Goal: Check status: Verify the current state of an ongoing process or item

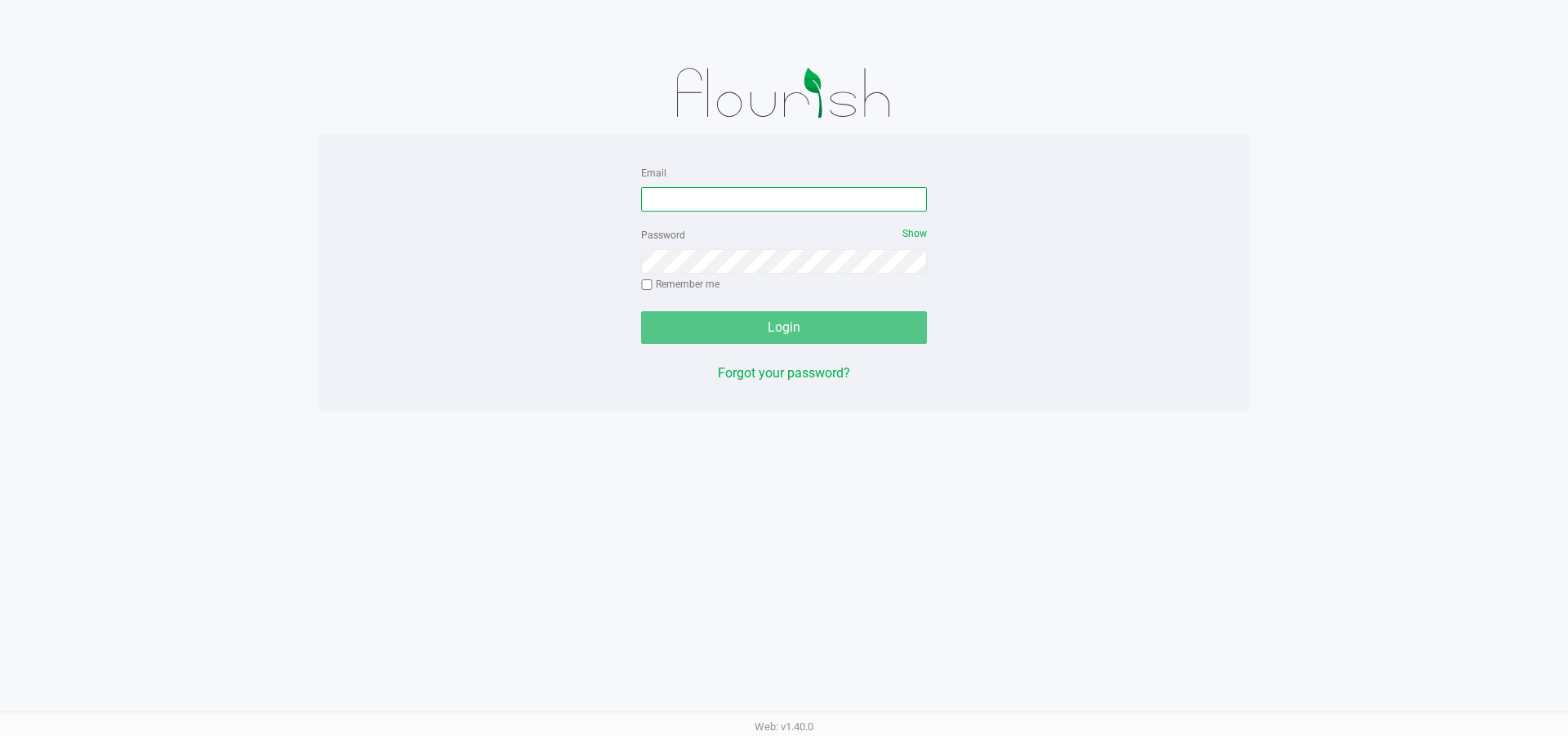
click at [739, 201] on input "Email" at bounding box center [784, 199] width 286 height 24
type input "[EMAIL_ADDRESS][DOMAIN_NAME]"
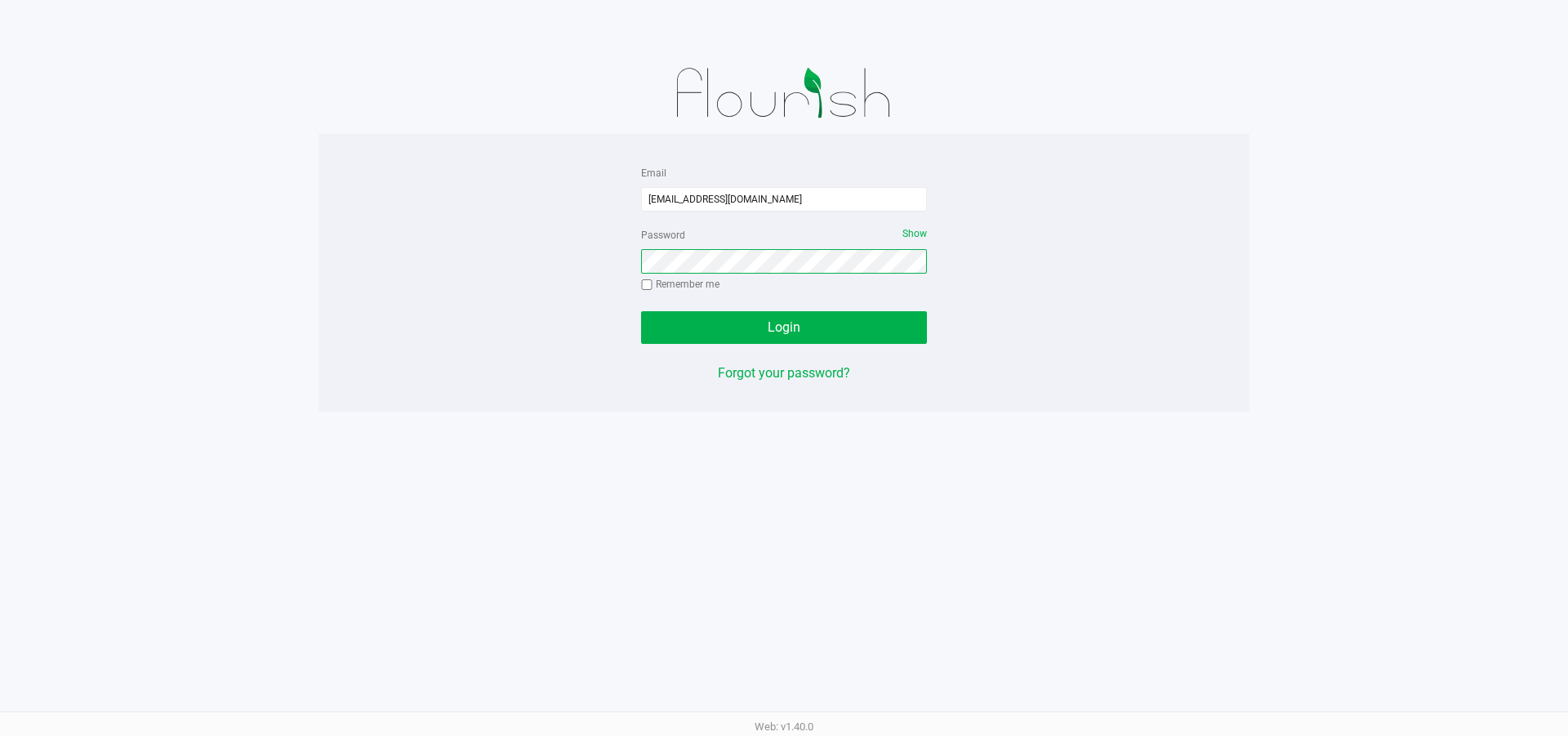
click at [641, 312] on button "Login" at bounding box center [784, 327] width 286 height 32
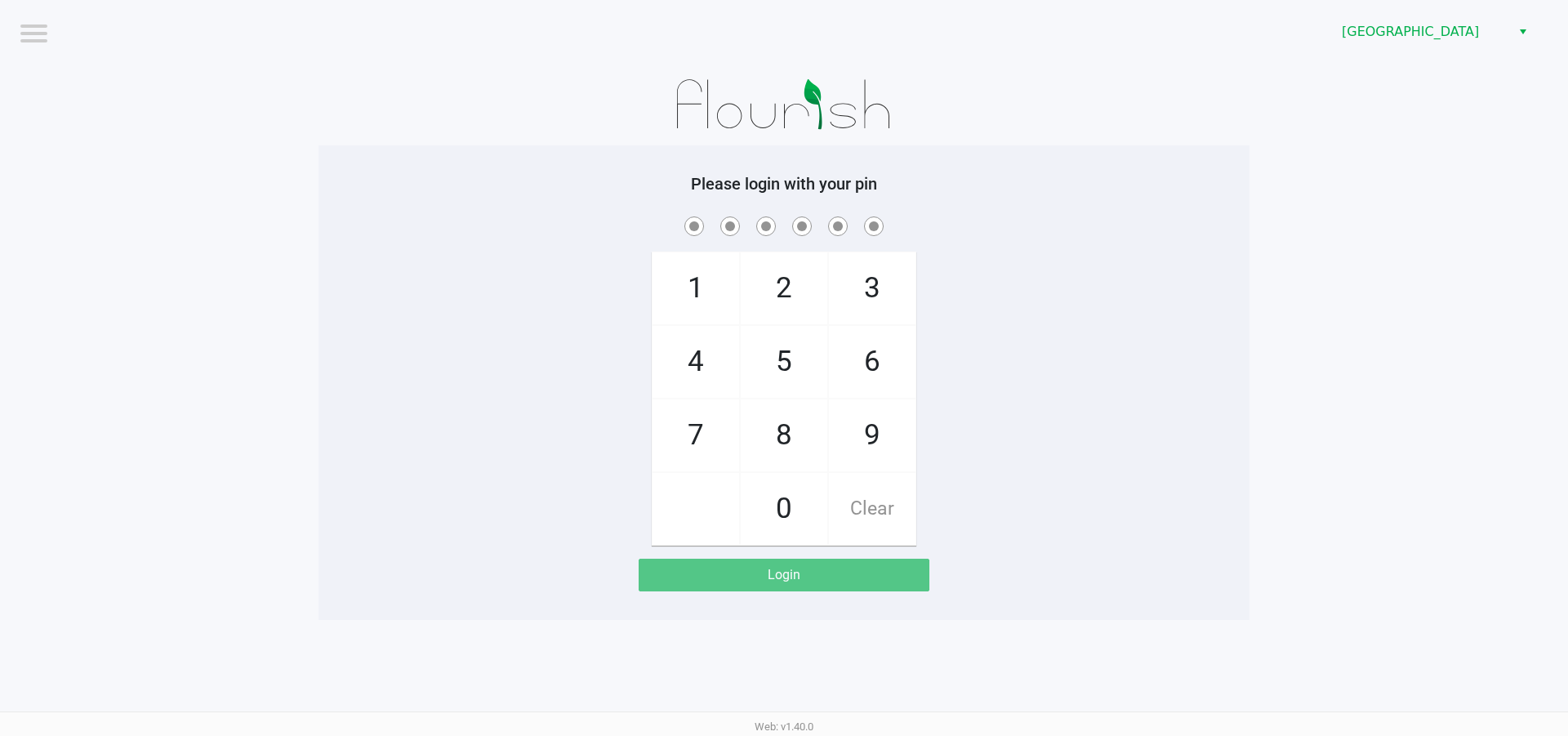
click at [1289, 212] on app-pos-login-wrapper "Logout [GEOGRAPHIC_DATA] WC Please login with your pin 1 4 7 2 5 8 0 3 6 9 Clea…" at bounding box center [784, 310] width 1568 height 621
click at [1434, 32] on span "[GEOGRAPHIC_DATA]" at bounding box center [1421, 31] width 160 height 19
click at [1390, 199] on app-pos-login-wrapper "Logout [GEOGRAPHIC_DATA] WC Please login with your pin 1 4 7 2 5 8 0 3 6 9 Clea…" at bounding box center [784, 310] width 1568 height 621
click at [39, 35] on input "checkbox" at bounding box center [32, 32] width 32 height 26
checkbox input "true"
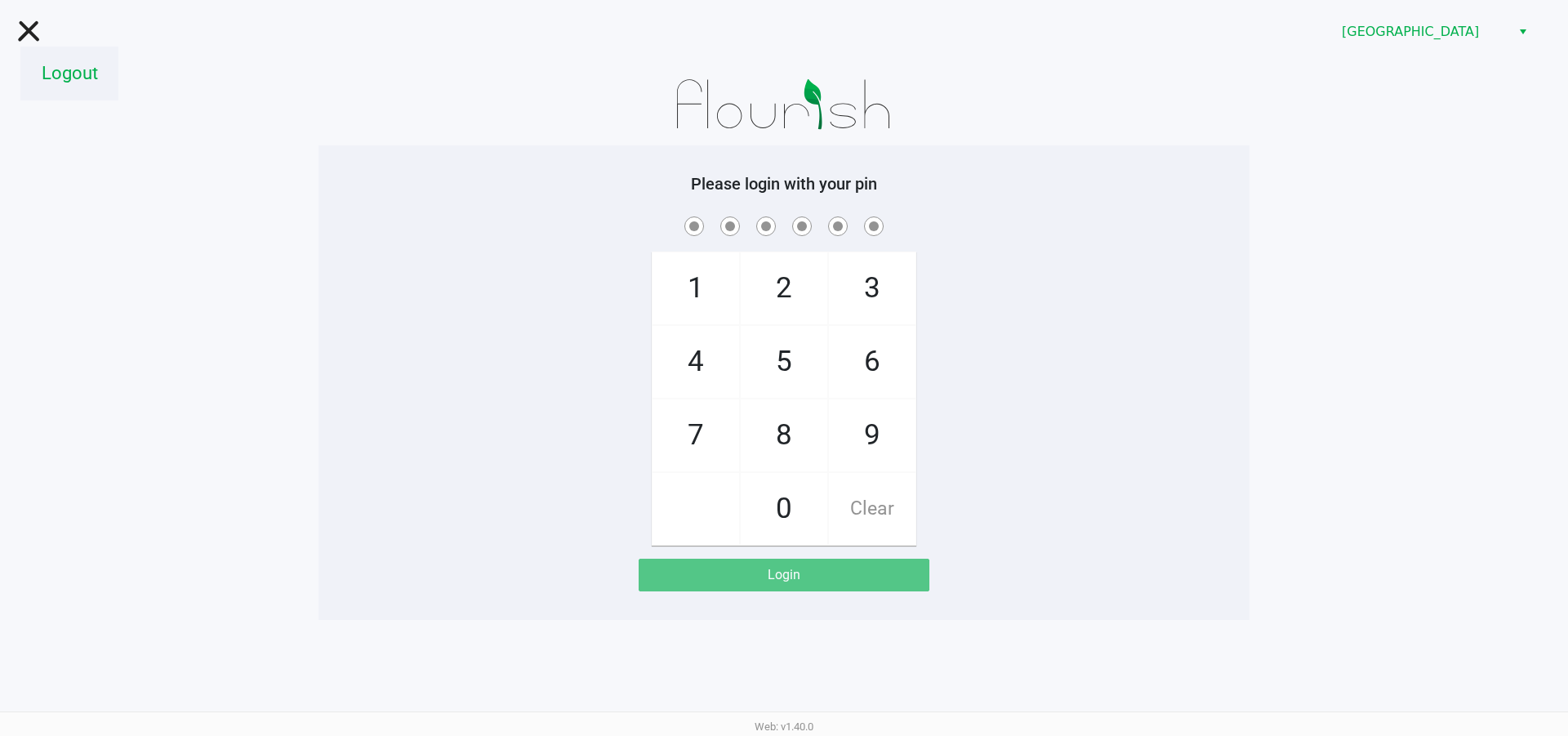
click at [65, 71] on li "Logout" at bounding box center [69, 73] width 98 height 54
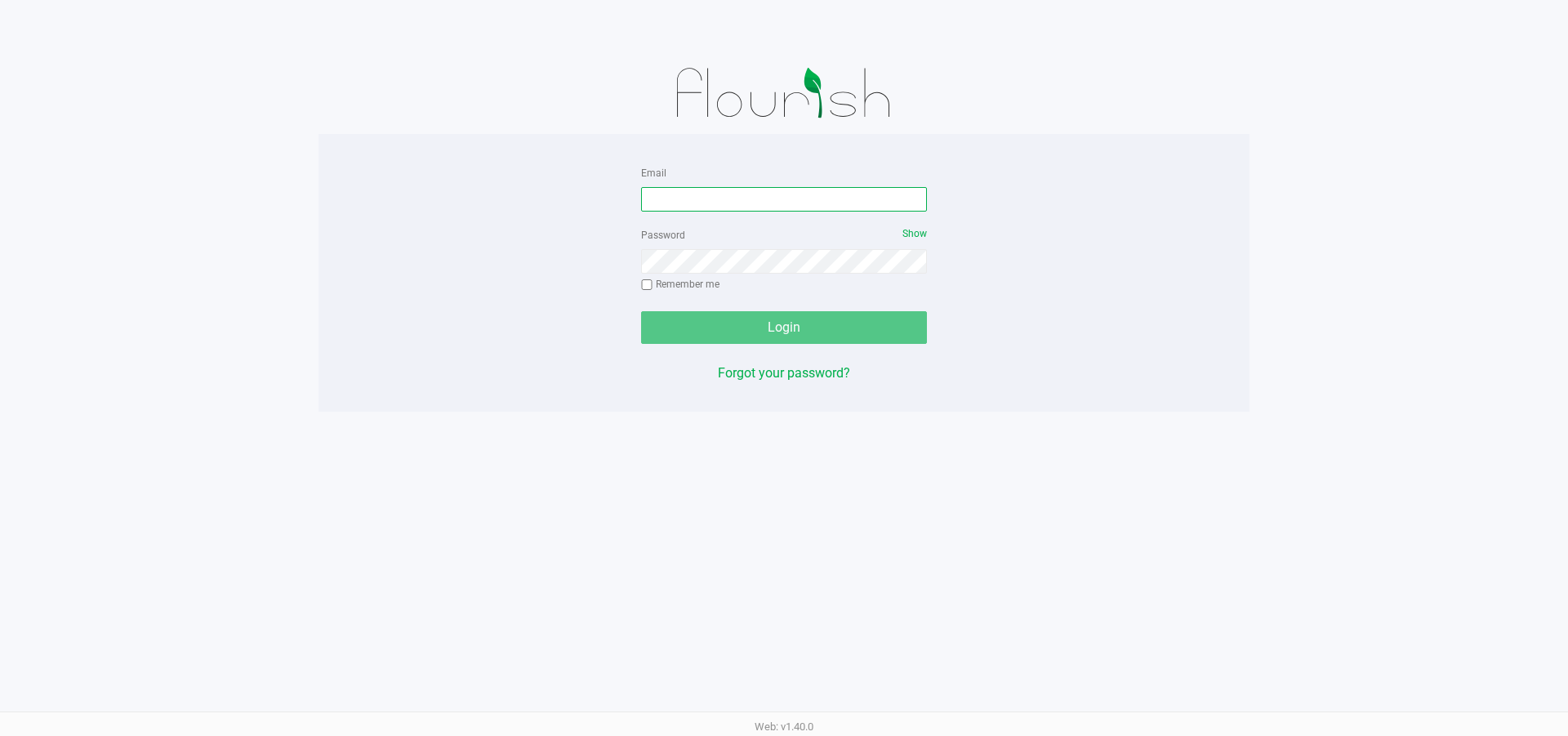
click at [791, 205] on input "Email" at bounding box center [784, 199] width 286 height 24
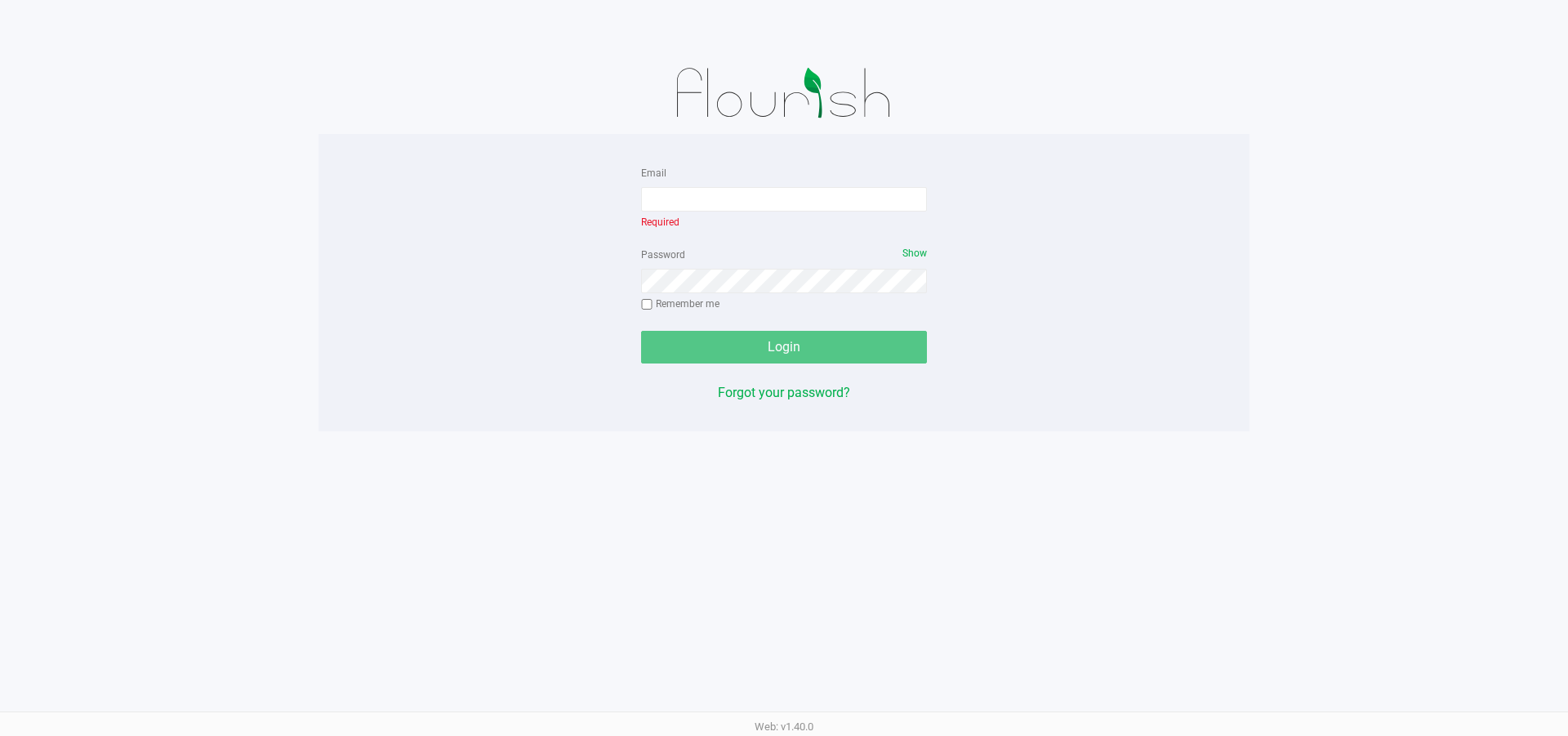
click at [1290, 225] on app-pos-login-wrapper "Email Required Password Show Remember me Login Forgot your password?" at bounding box center [784, 216] width 1568 height 431
click at [785, 196] on input "Email" at bounding box center [784, 199] width 286 height 24
click at [953, 197] on div "Email Required Password Show Remember me Login Forgot your password?" at bounding box center [784, 282] width 931 height 240
click at [855, 185] on div "Email Required" at bounding box center [784, 196] width 286 height 69
click at [850, 191] on input "Email" at bounding box center [784, 199] width 286 height 24
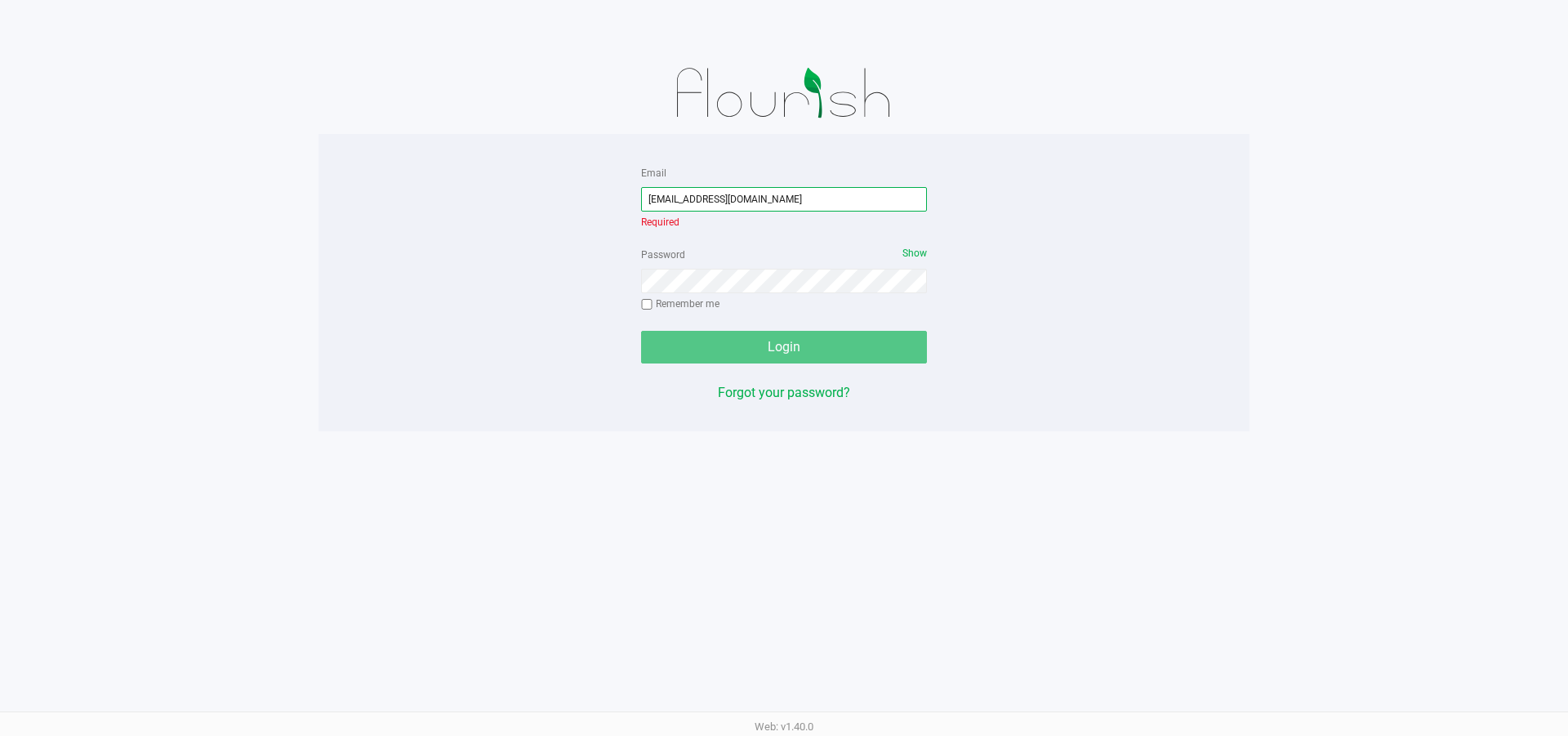
type input "[EMAIL_ADDRESS][DOMAIN_NAME]"
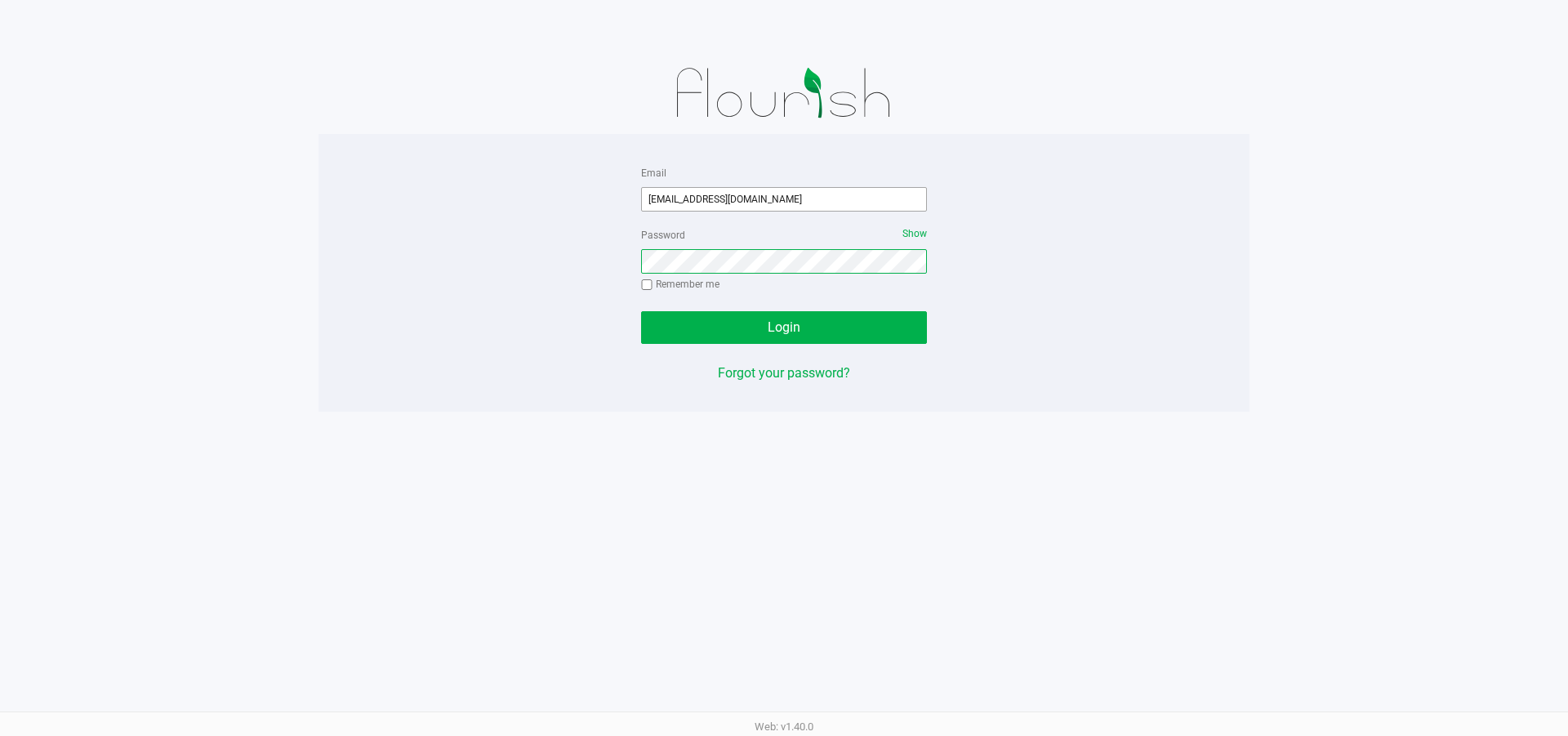
click at [641, 312] on button "Login" at bounding box center [784, 327] width 286 height 32
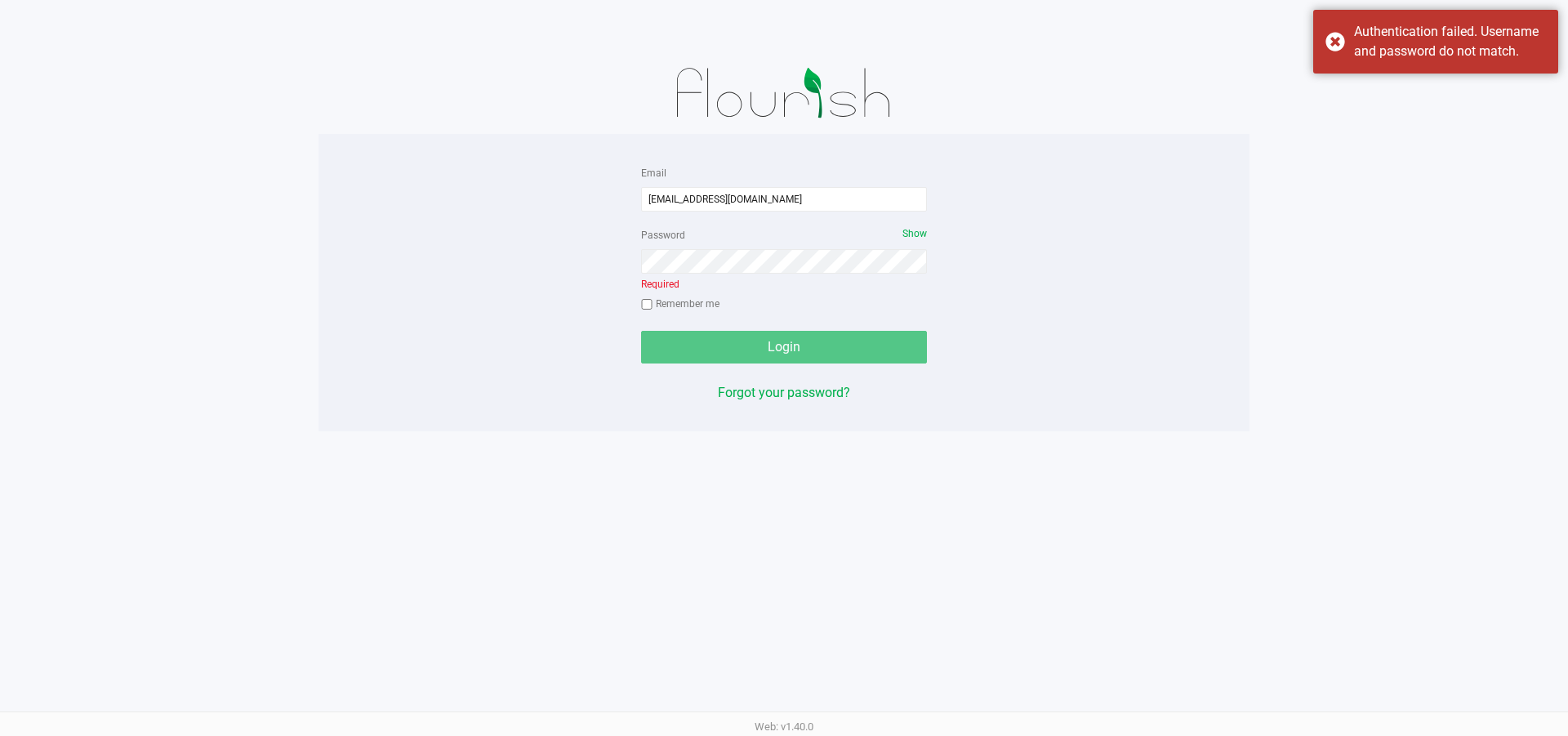
drag, startPoint x: 1478, startPoint y: 22, endPoint x: 1062, endPoint y: 127, distance: 429.0
click at [1477, 23] on div "Authentication failed. Username and password do not match." at bounding box center [1450, 41] width 192 height 39
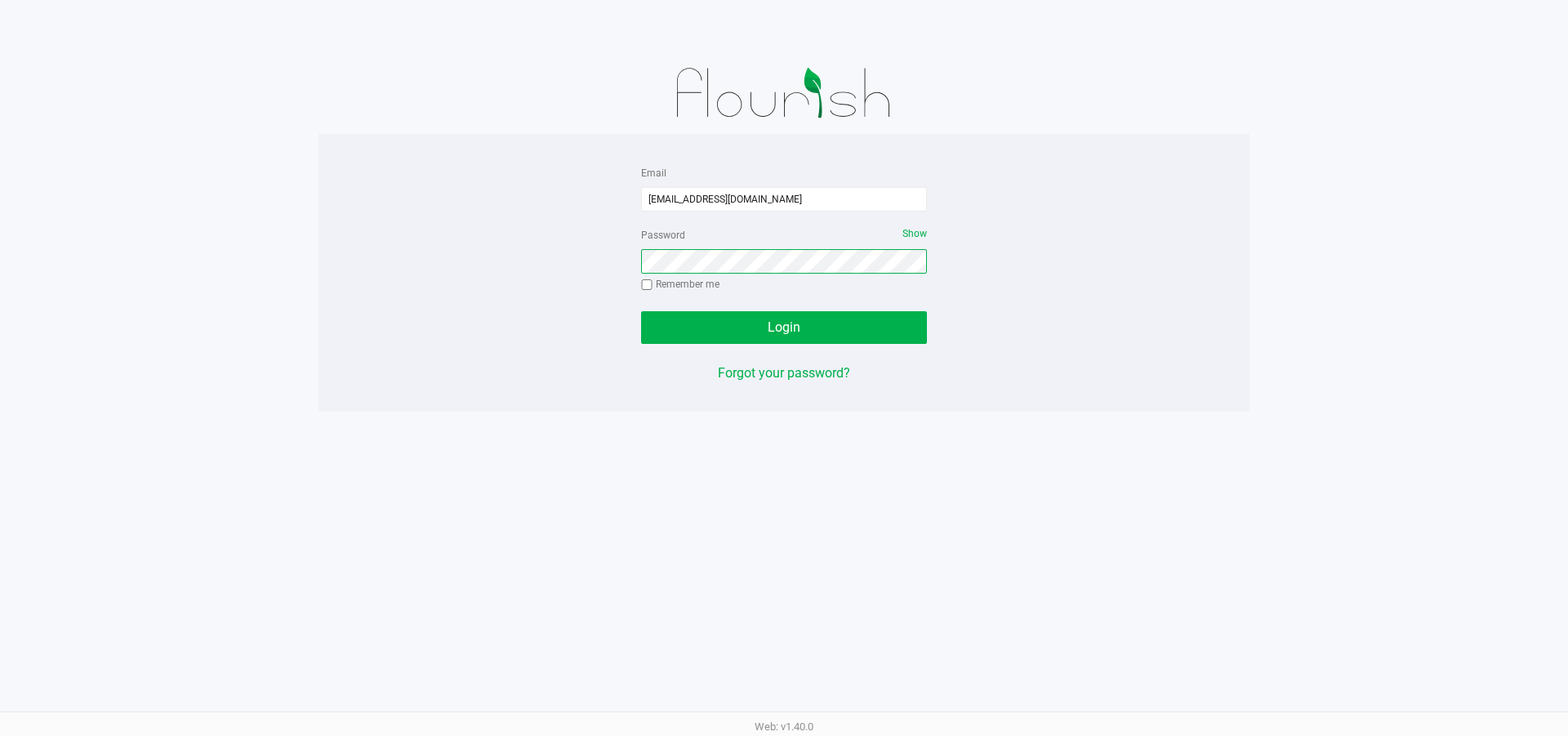
click at [641, 312] on button "Login" at bounding box center [784, 327] width 286 height 32
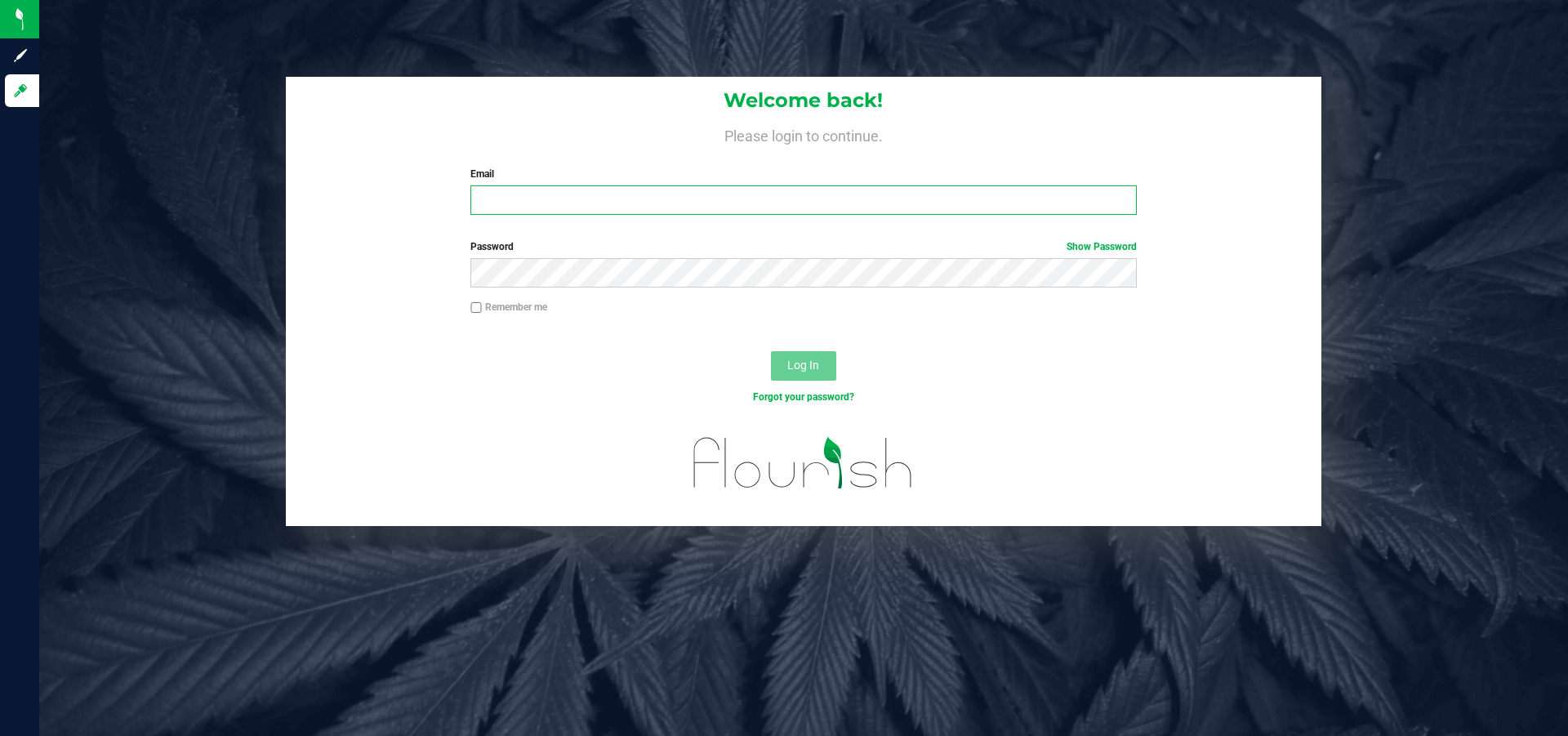
click at [511, 193] on input "Email" at bounding box center [803, 200] width 666 height 30
type input "[EMAIL_ADDRESS][DOMAIN_NAME]"
click at [771, 352] on button "Log In" at bounding box center [804, 367] width 65 height 30
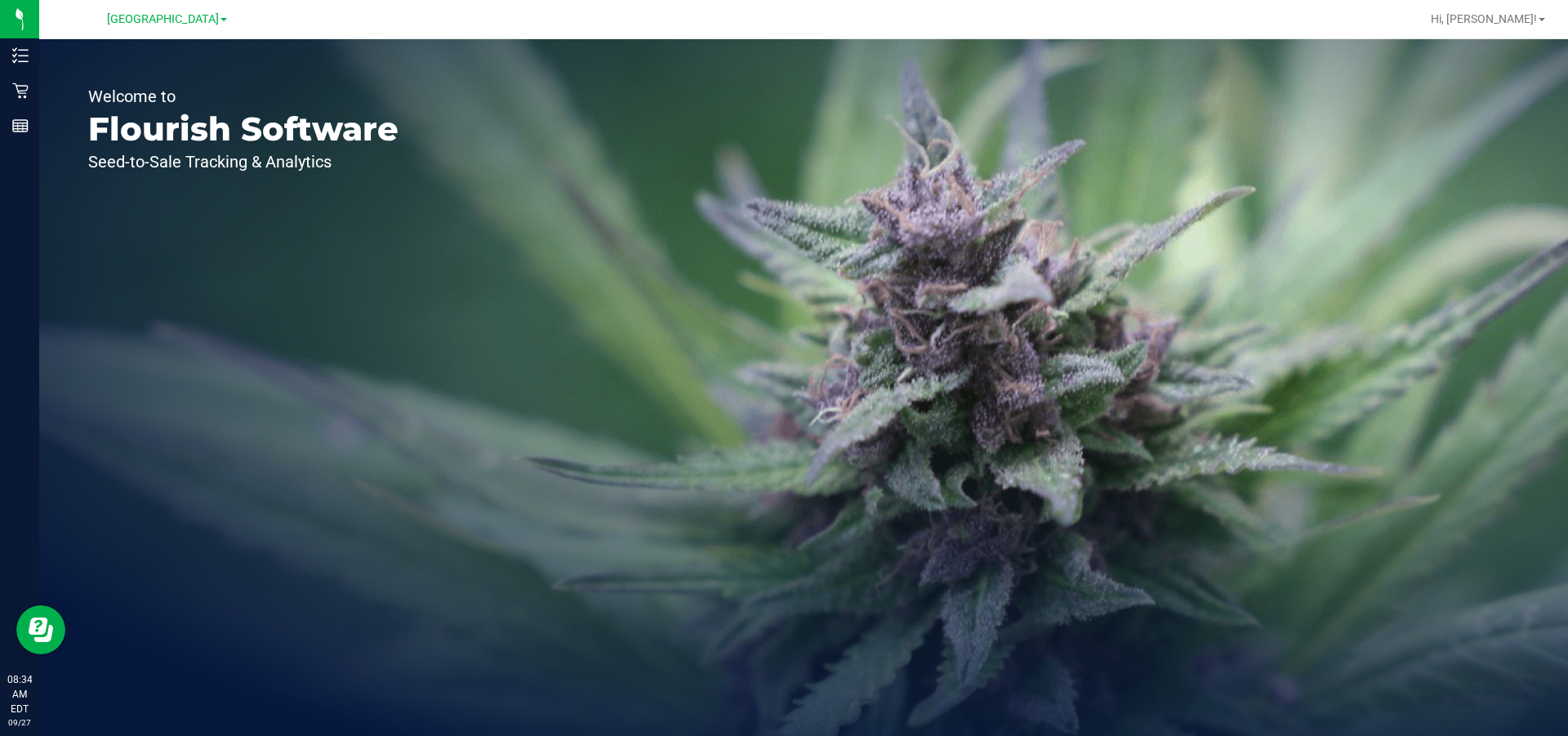
click at [202, 26] on div "[GEOGRAPHIC_DATA]" at bounding box center [168, 18] width 120 height 19
click at [203, 16] on span "[GEOGRAPHIC_DATA]" at bounding box center [163, 19] width 112 height 15
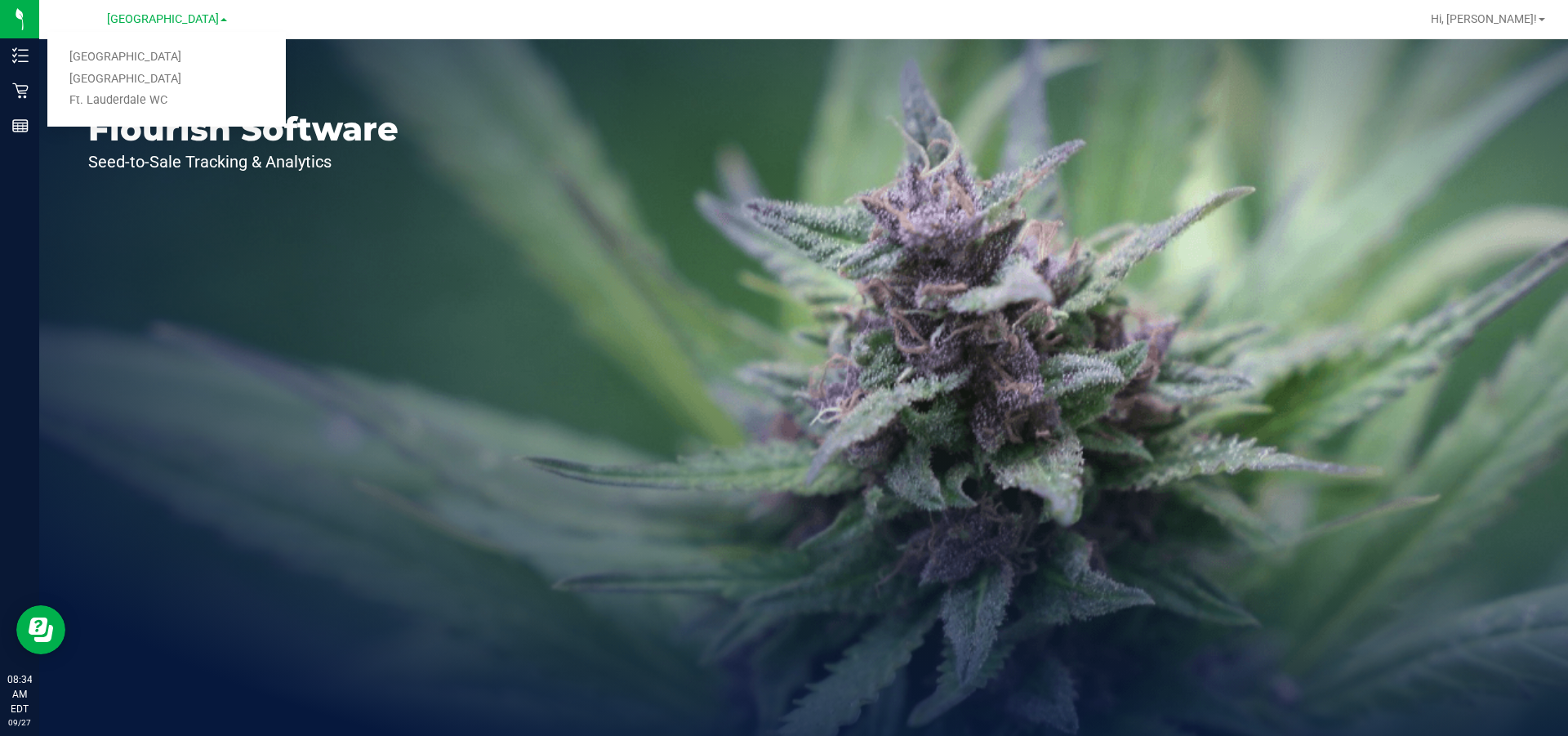
click at [146, 107] on link "Ft. Lauderdale WC" at bounding box center [166, 100] width 238 height 22
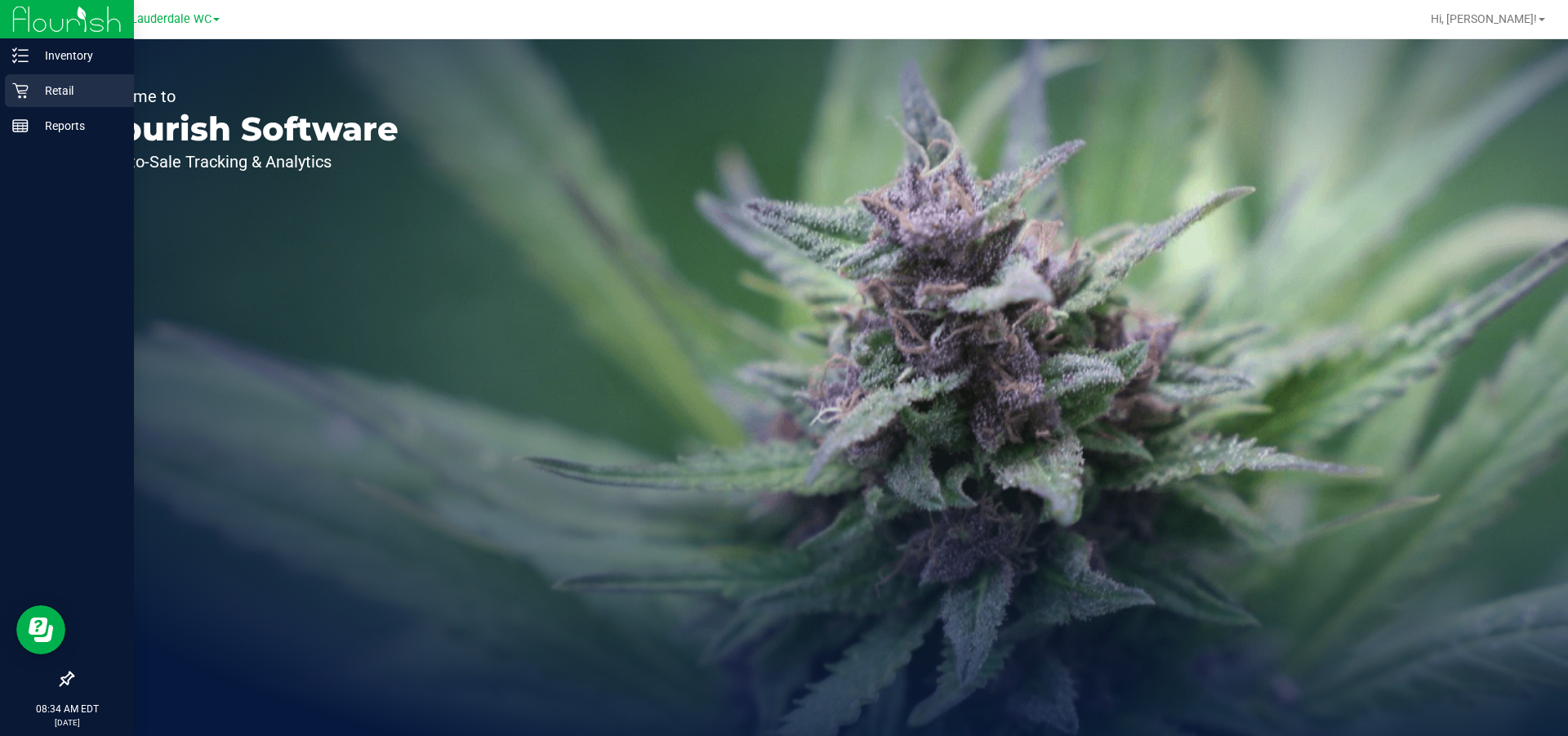
click at [27, 91] on icon at bounding box center [20, 91] width 17 height 17
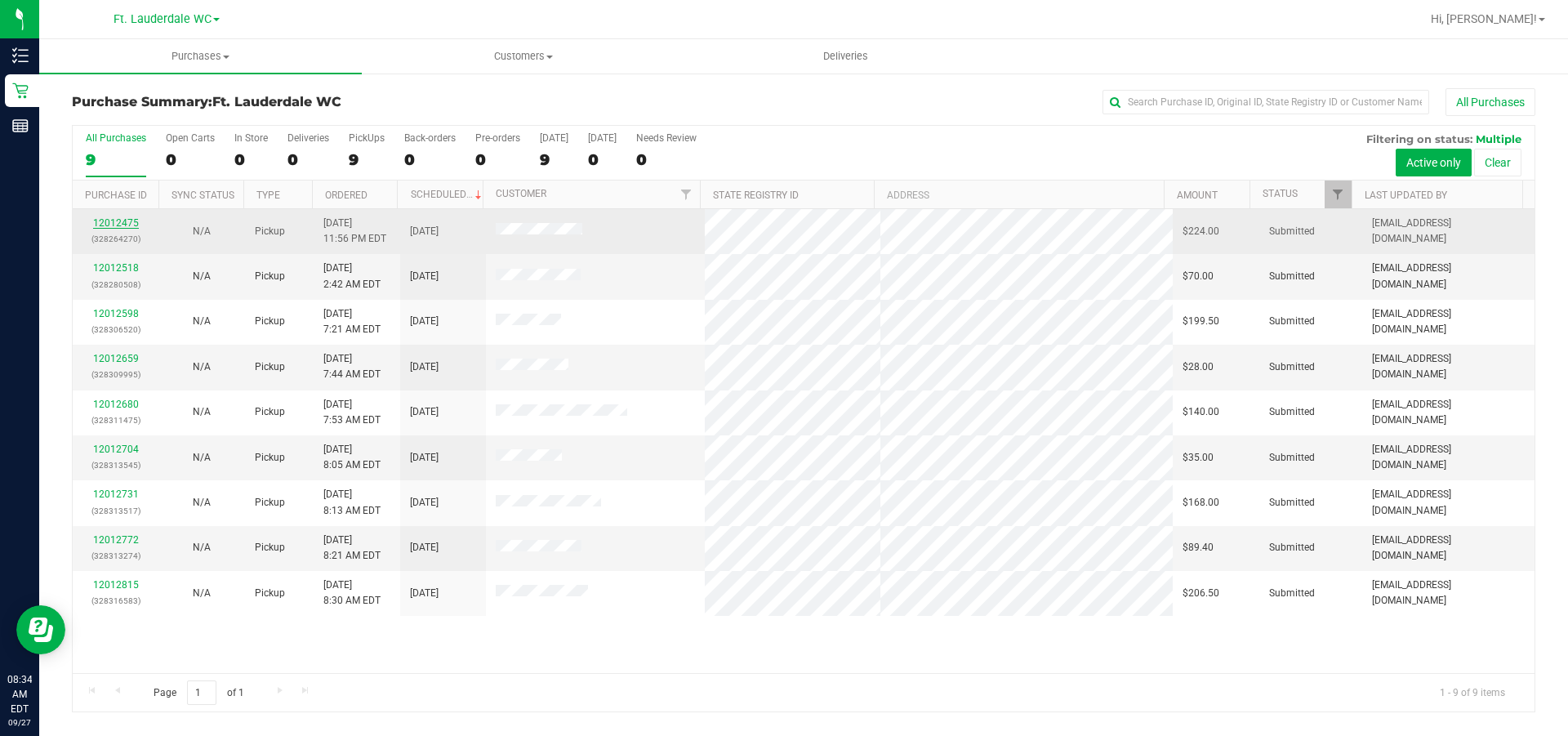
click at [96, 222] on link "12012475" at bounding box center [116, 223] width 45 height 11
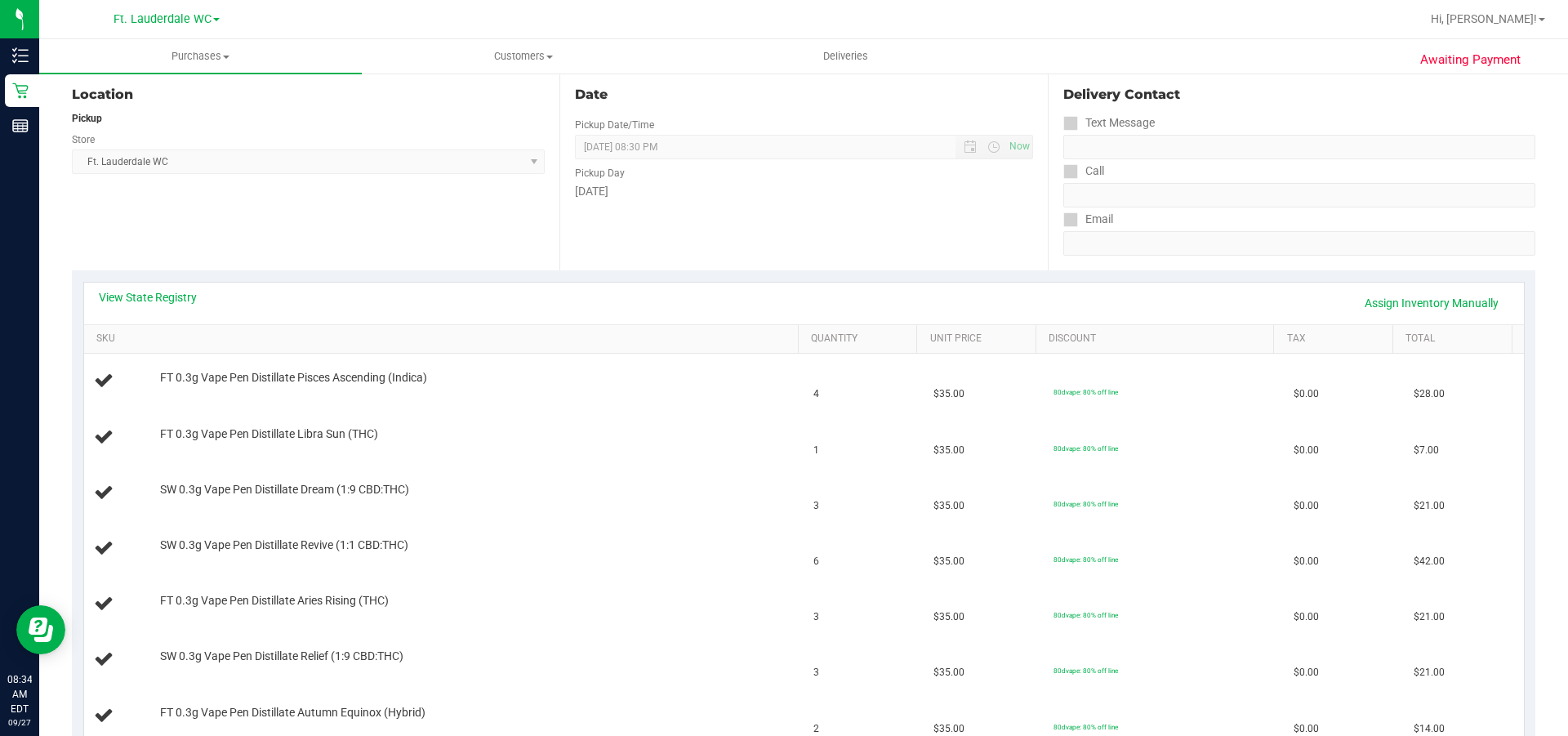
scroll to position [163, 0]
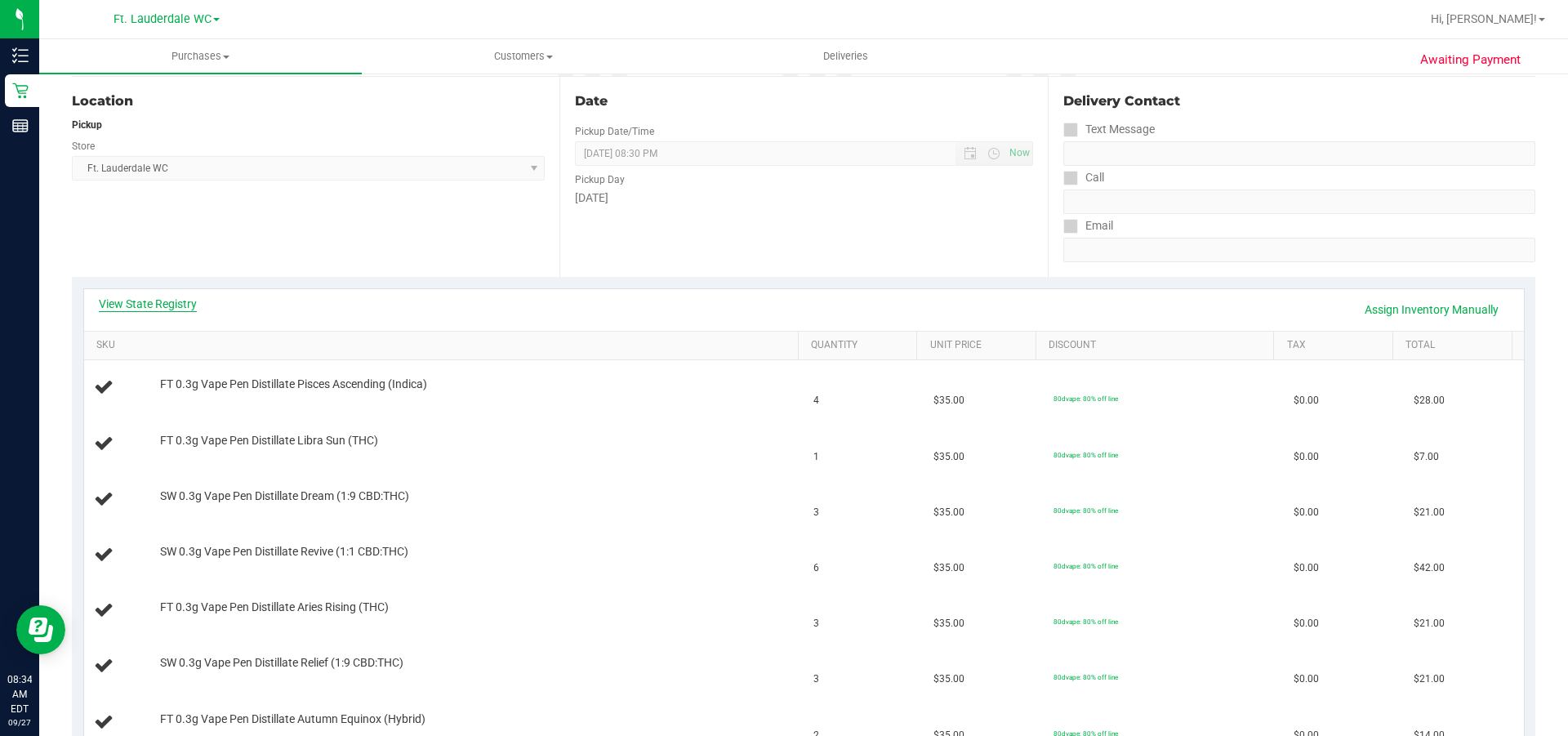
click at [193, 309] on link "View State Registry" at bounding box center [147, 304] width 98 height 17
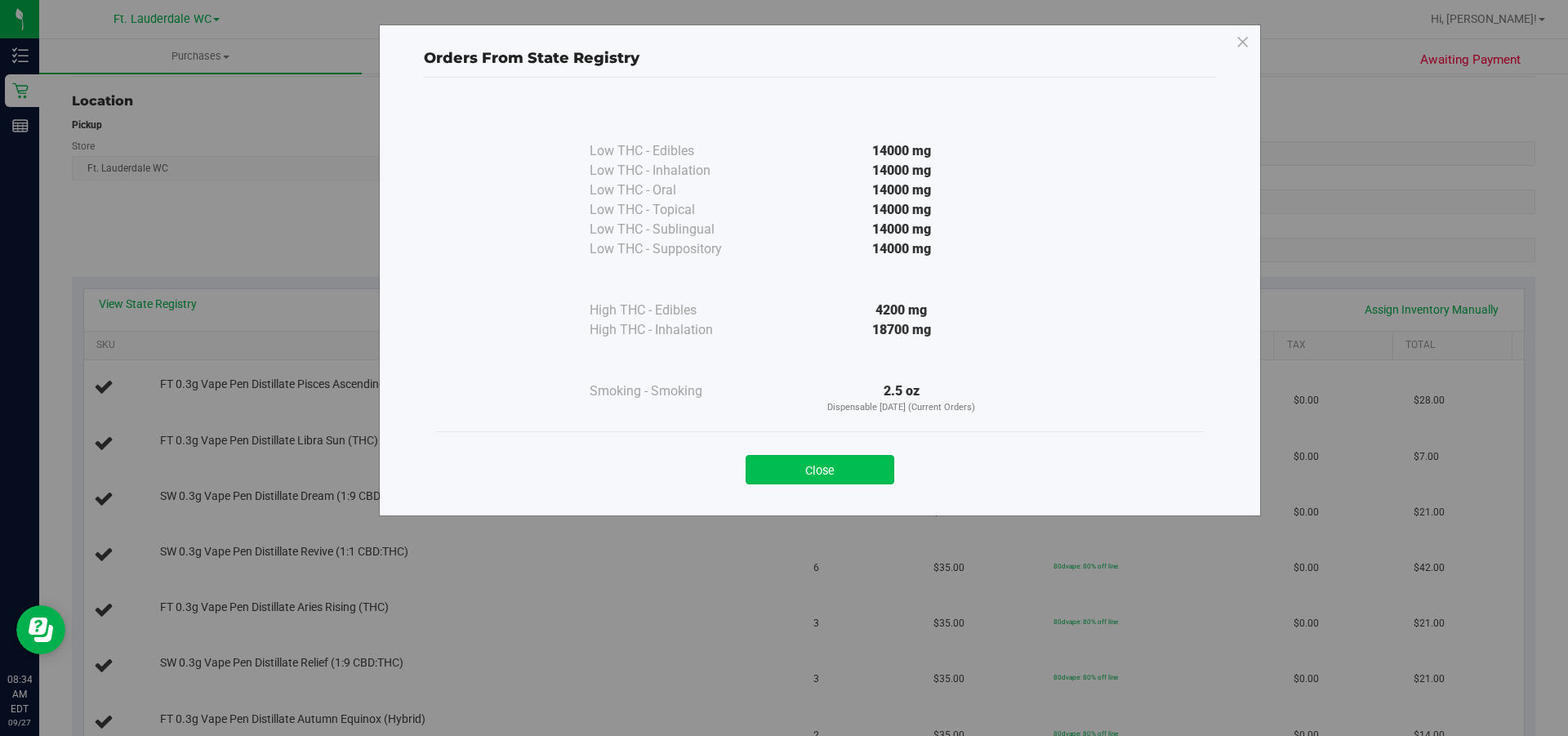
click at [849, 467] on button "Close" at bounding box center [820, 470] width 148 height 30
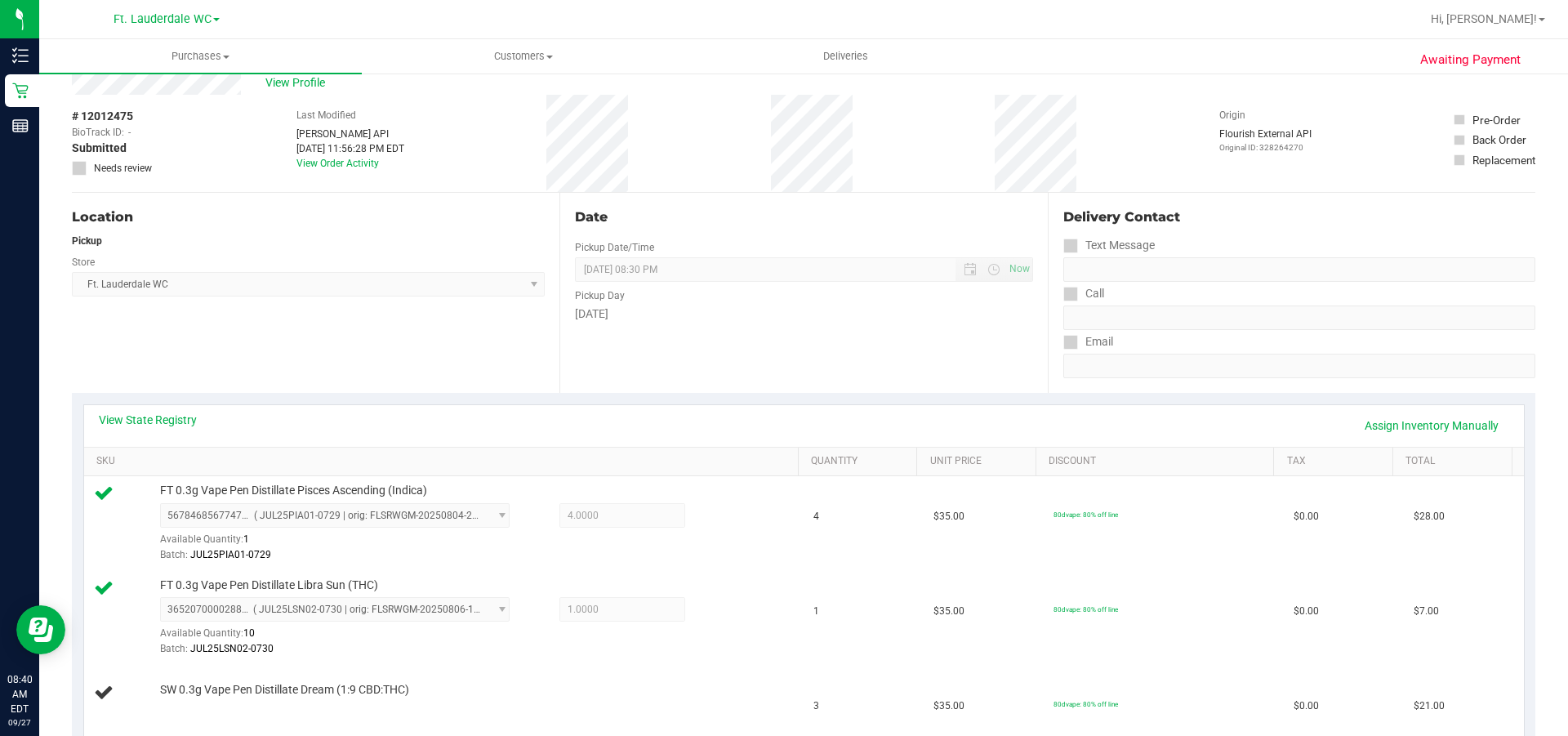
scroll to position [0, 0]
